Goal: Check status: Check status

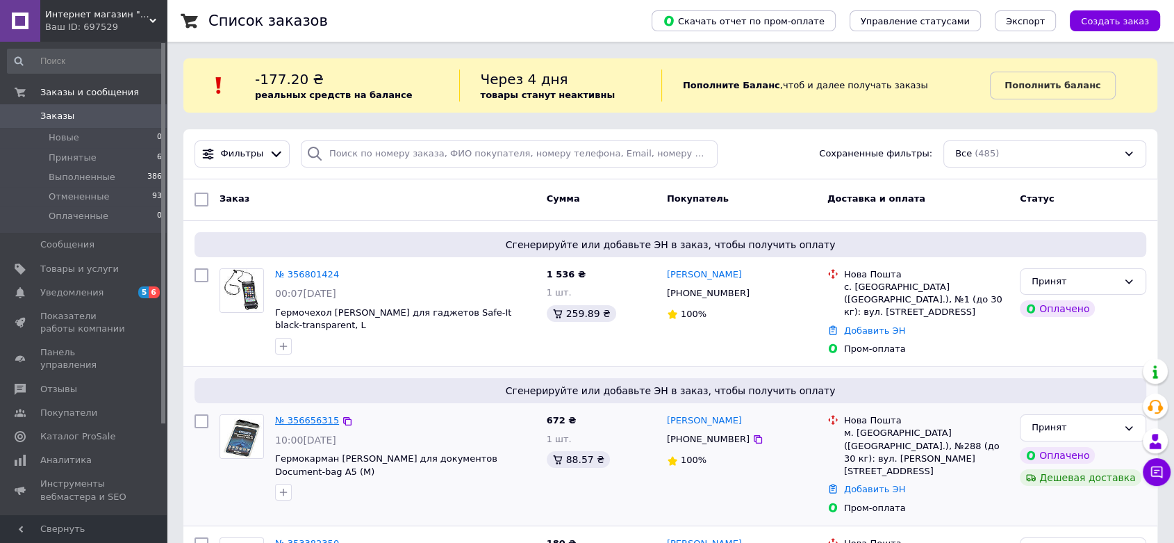
click at [311, 415] on link "№ 356656315" at bounding box center [307, 420] width 64 height 10
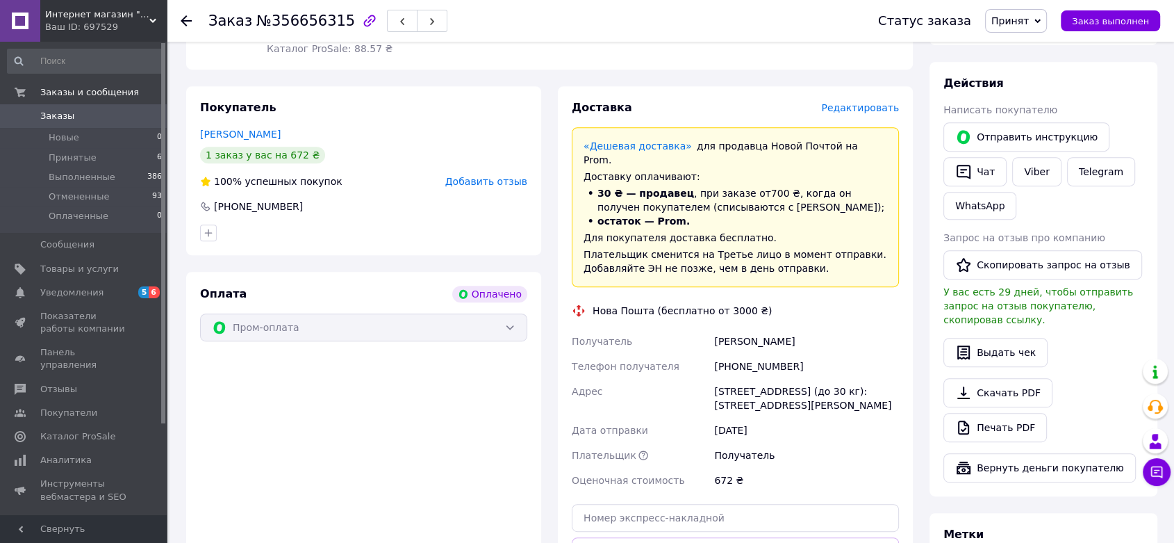
scroll to position [617, 0]
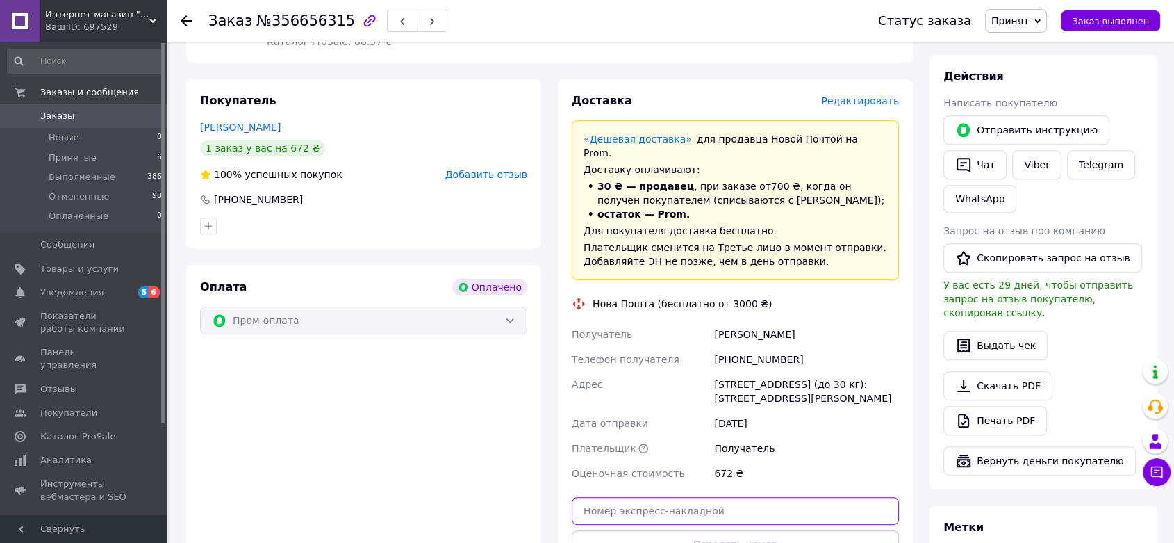
click at [671, 497] on input "text" at bounding box center [735, 511] width 327 height 28
click at [623, 497] on input "text" at bounding box center [735, 511] width 327 height 28
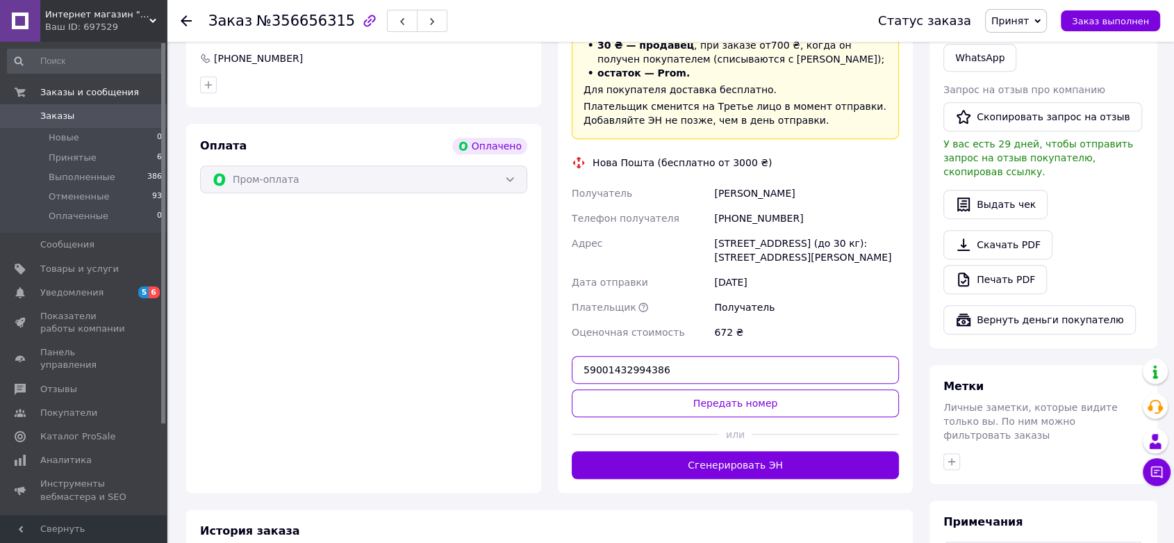
scroll to position [772, 0]
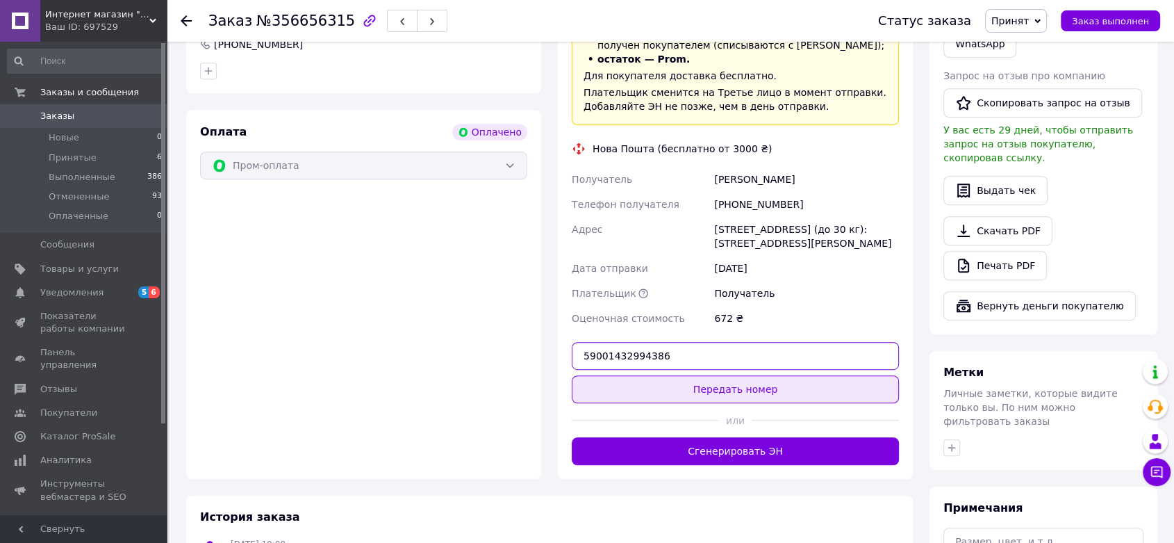
type input "59001432994386"
click at [720, 375] on button "Передать номер" at bounding box center [735, 389] width 327 height 28
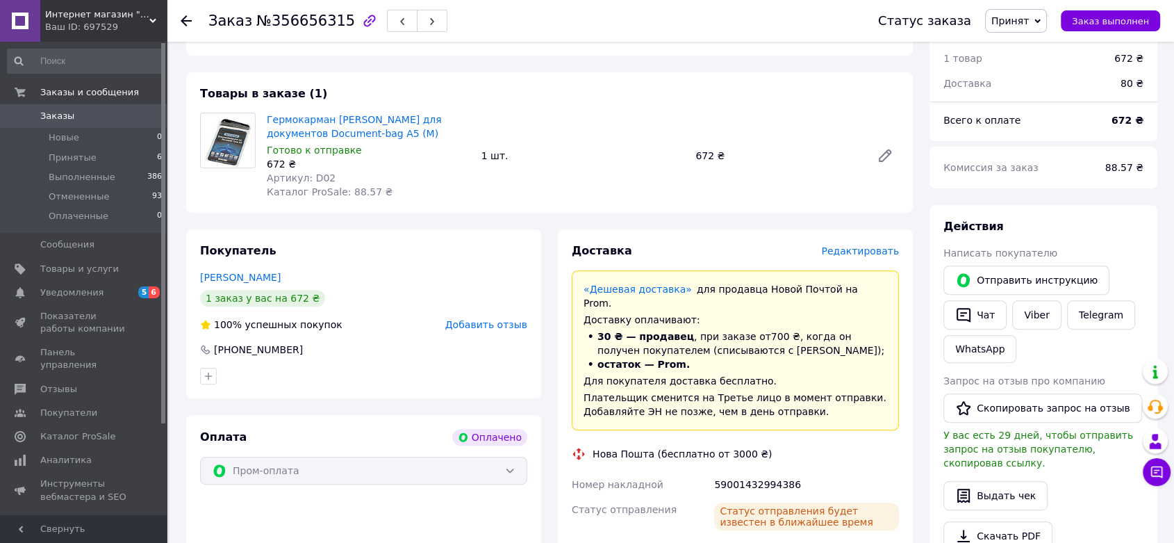
scroll to position [463, 0]
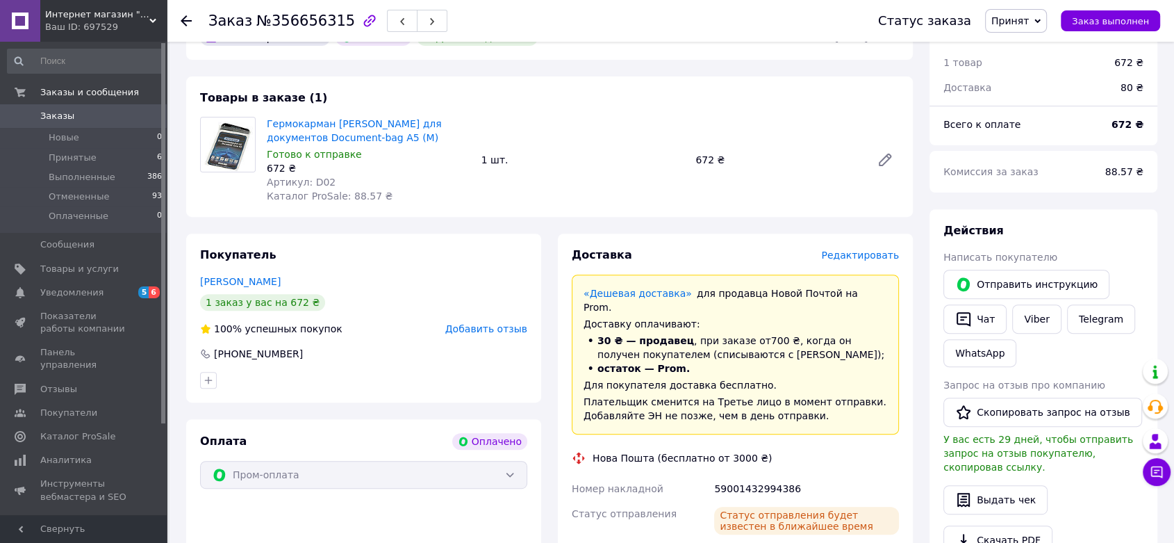
click at [63, 115] on span "Заказы" at bounding box center [57, 116] width 34 height 13
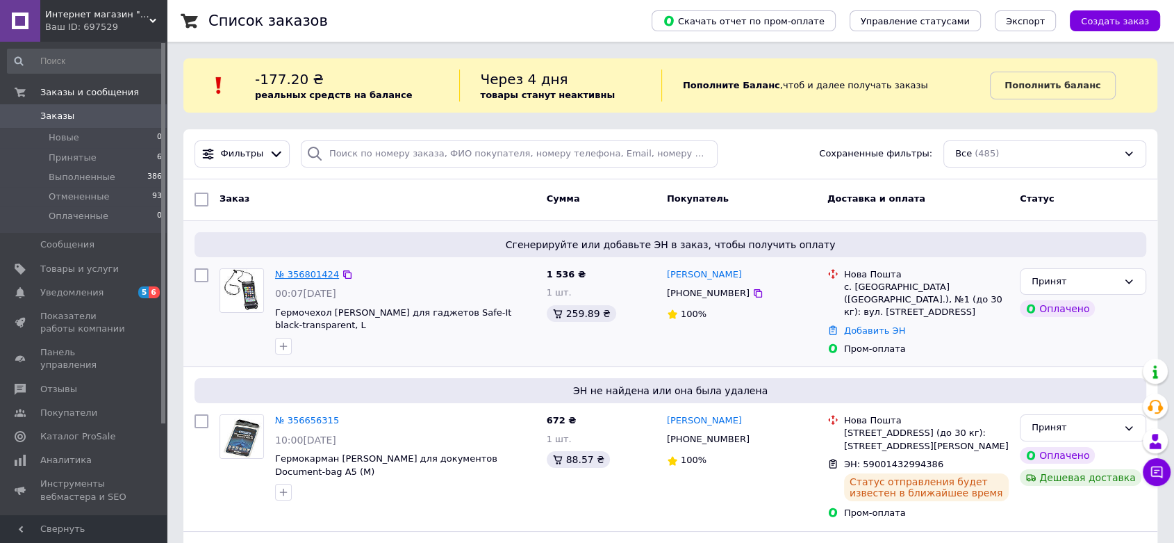
click at [304, 274] on link "№ 356801424" at bounding box center [307, 274] width 64 height 10
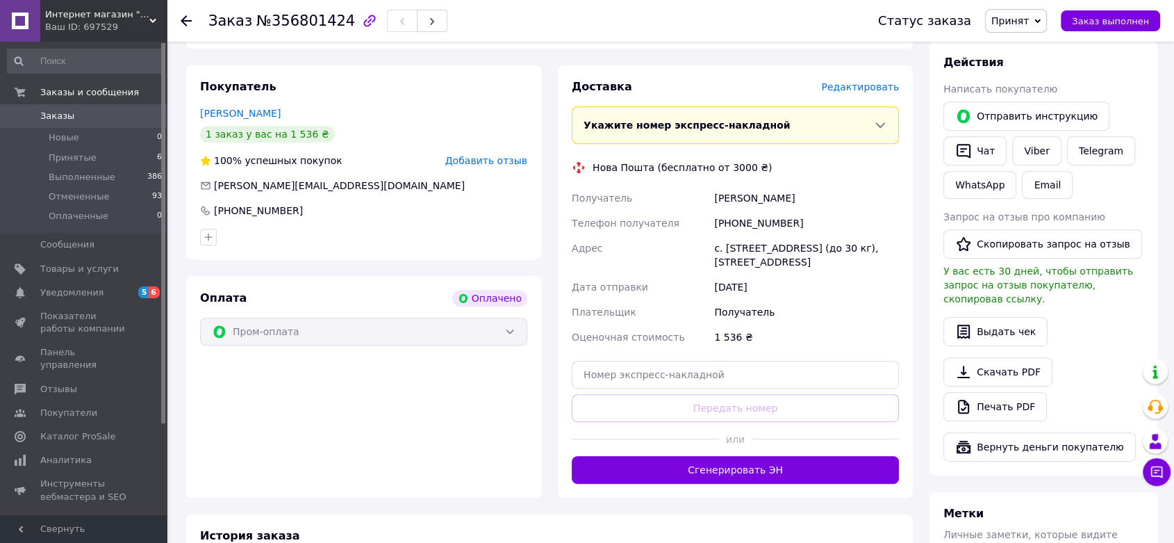
scroll to position [540, 0]
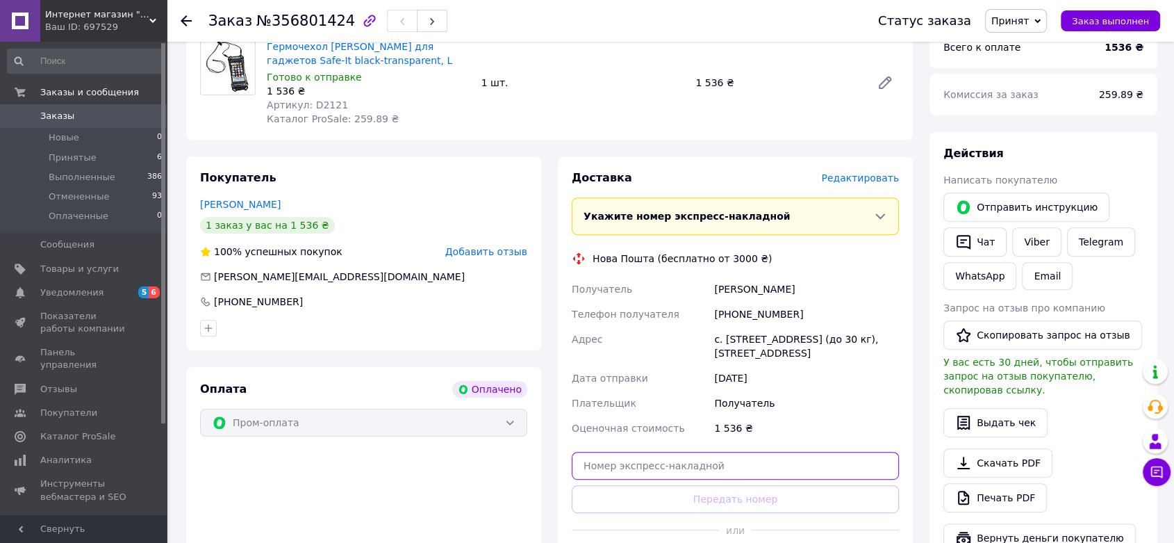
click at [626, 452] on input "text" at bounding box center [735, 466] width 327 height 28
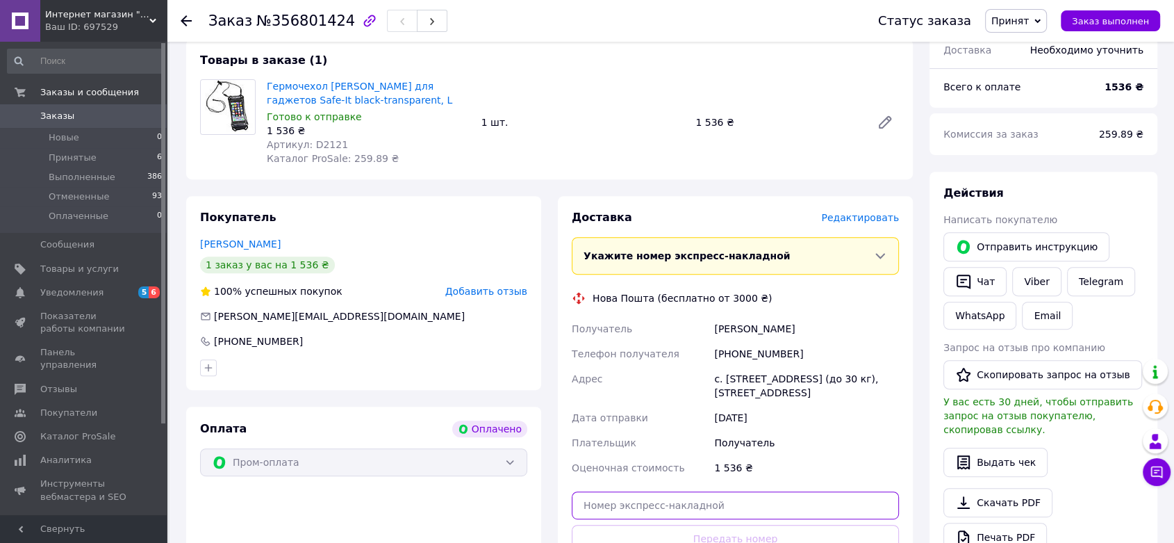
scroll to position [695, 0]
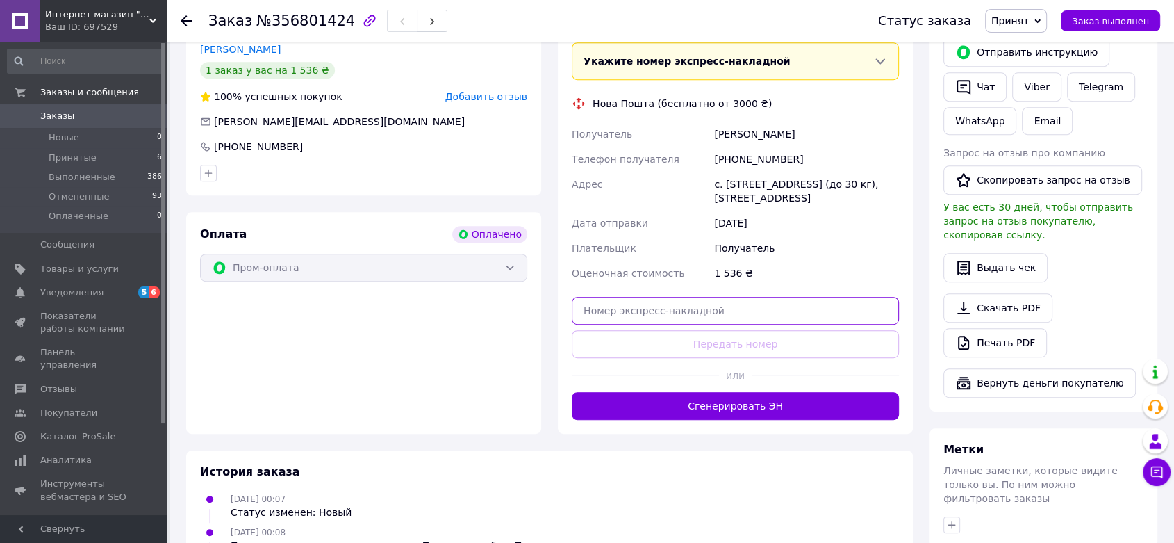
click at [626, 297] on input "text" at bounding box center [735, 311] width 327 height 28
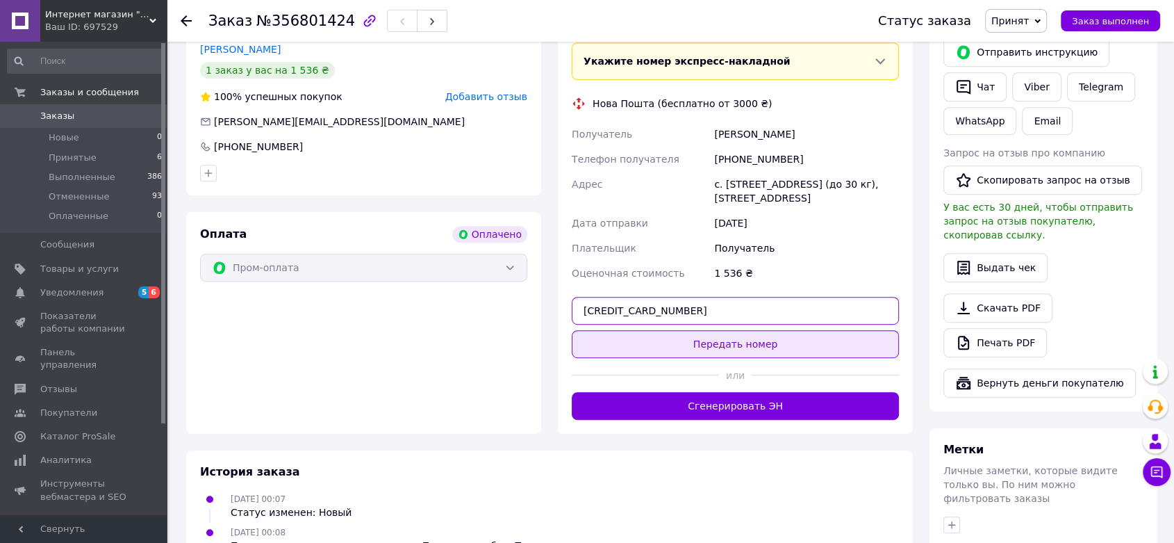
type input "[CREDIT_CARD_NUMBER]"
click at [686, 330] on button "Передать номер" at bounding box center [735, 344] width 327 height 28
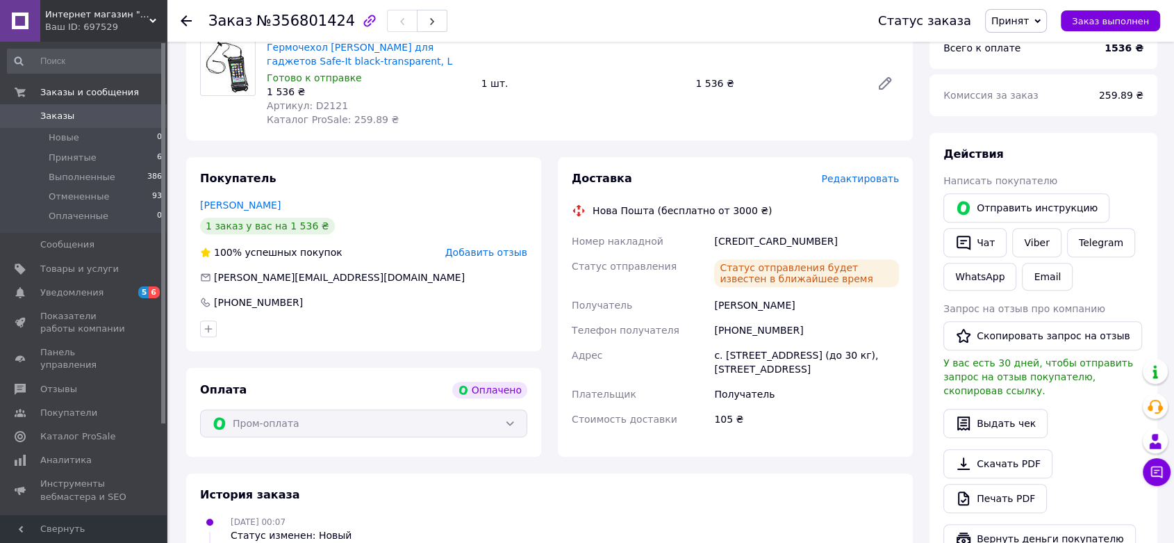
scroll to position [536, 0]
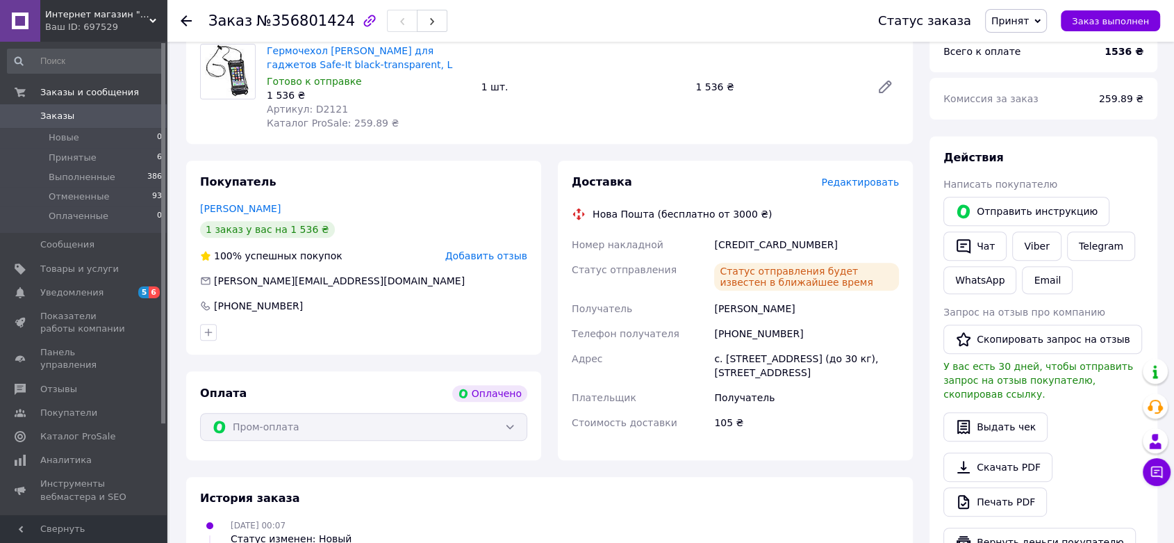
click at [61, 110] on span "Заказы" at bounding box center [57, 116] width 34 height 13
